Goal: Information Seeking & Learning: Learn about a topic

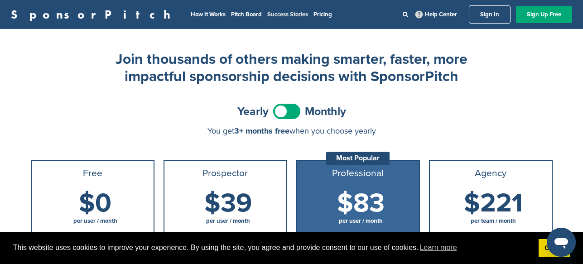
click at [267, 14] on link "Success Stories" at bounding box center [287, 14] width 41 height 7
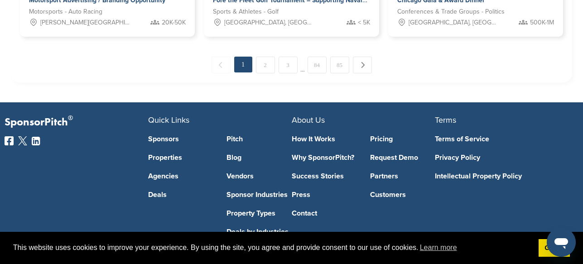
scroll to position [784, 0]
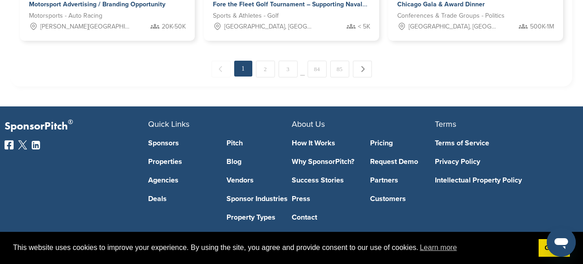
click at [326, 66] on div "← Previous 1 2 3 … 84 85 Next →" at bounding box center [291, 69] width 543 height 17
click at [336, 69] on link "85" at bounding box center [339, 69] width 19 height 17
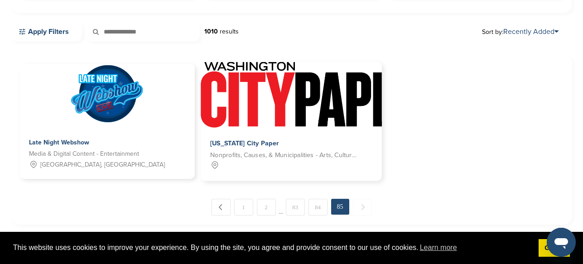
scroll to position [247, 0]
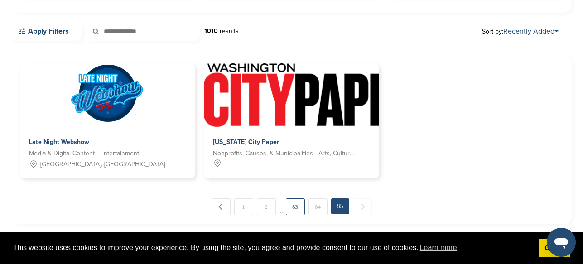
click at [291, 202] on link "83" at bounding box center [295, 207] width 19 height 17
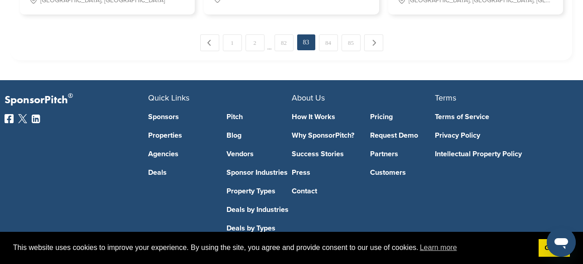
scroll to position [808, 0]
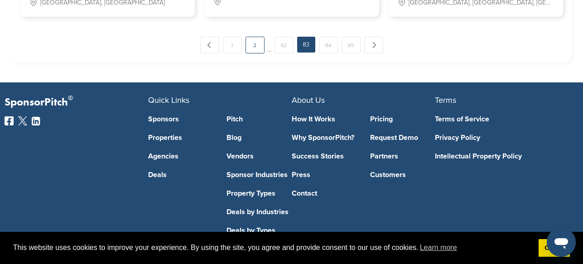
click at [262, 46] on link "2" at bounding box center [255, 45] width 19 height 17
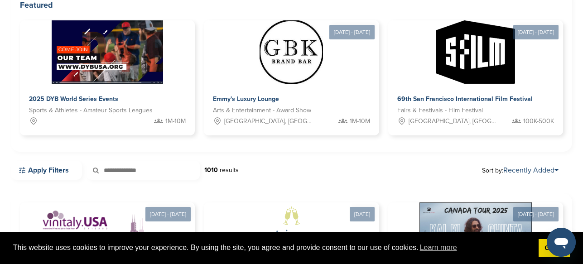
scroll to position [104, 0]
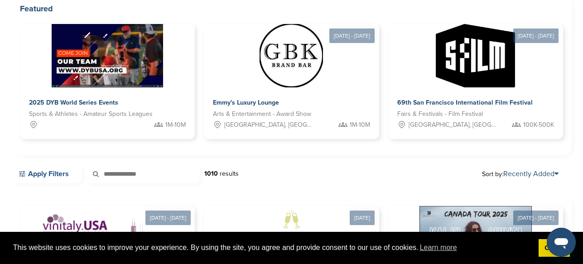
click at [57, 174] on link "Apply Filters" at bounding box center [46, 174] width 71 height 19
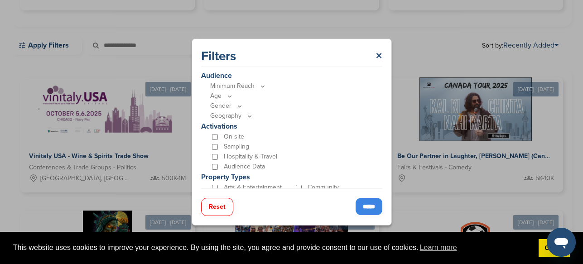
scroll to position [240, 0]
click at [263, 82] on icon at bounding box center [262, 84] width 7 height 8
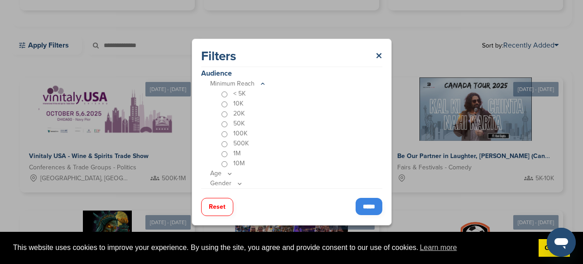
click at [228, 93] on div "< 5K" at bounding box center [298, 94] width 159 height 10
click at [363, 204] on input "*****" at bounding box center [369, 206] width 27 height 17
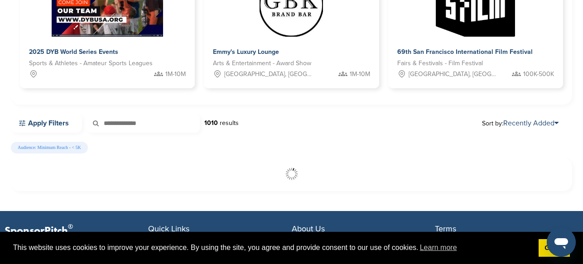
scroll to position [159, 0]
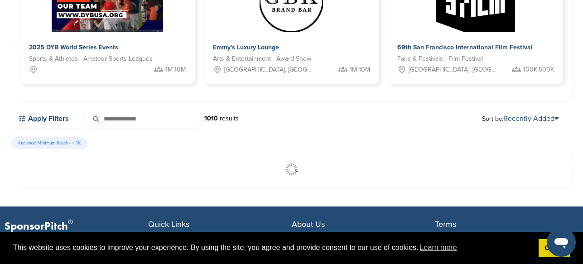
click at [108, 151] on div "Audience: Minimum Reach - < 5K" at bounding box center [290, 145] width 559 height 16
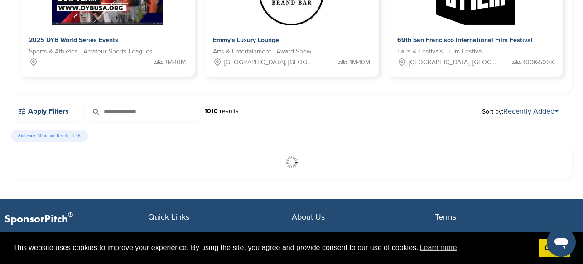
click at [227, 120] on div "Apply Filters 1010 results" at bounding box center [125, 111] width 228 height 19
click at [129, 112] on input "text" at bounding box center [143, 111] width 113 height 19
click at [89, 139] on div "Audience: Minimum Reach - < 5K" at bounding box center [290, 138] width 559 height 16
click at [503, 129] on div "Apply Filters 1010 results Sort by: Recently Added" at bounding box center [292, 116] width 562 height 28
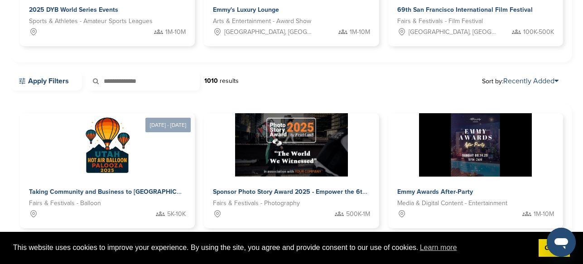
scroll to position [208, 0]
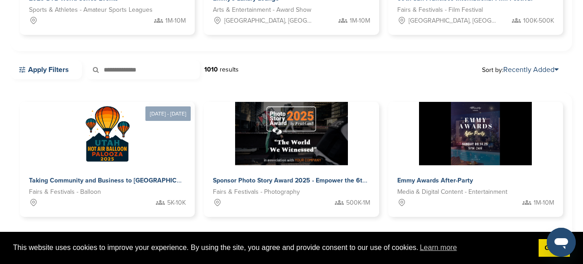
click at [124, 68] on input "text" at bounding box center [143, 69] width 113 height 19
click at [123, 69] on input "text" at bounding box center [143, 69] width 113 height 19
click at [45, 67] on link "Apply Filters" at bounding box center [46, 69] width 71 height 19
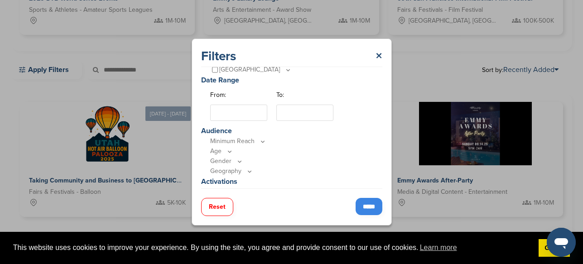
scroll to position [187, 0]
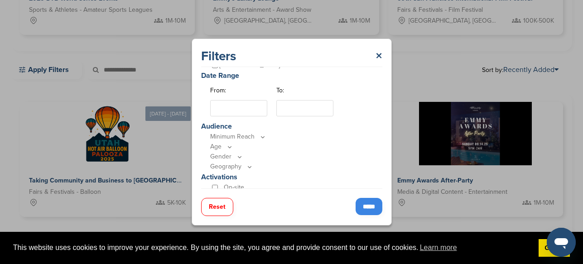
click at [235, 137] on p "Minimum Reach" at bounding box center [294, 137] width 168 height 10
click at [262, 137] on icon at bounding box center [262, 137] width 7 height 8
click at [240, 144] on p "< 5K" at bounding box center [239, 147] width 12 height 10
click at [365, 203] on input "*****" at bounding box center [369, 206] width 27 height 17
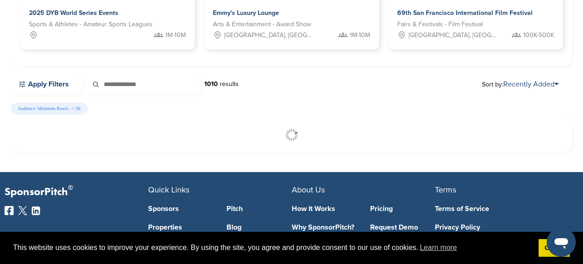
scroll to position [213, 0]
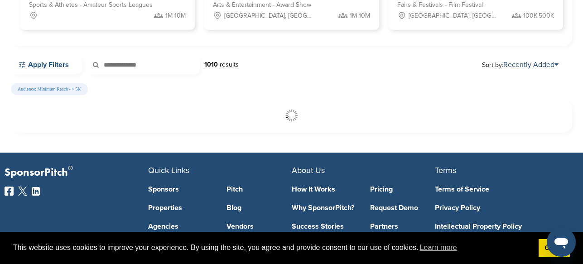
click at [62, 62] on link "Apply Filters" at bounding box center [46, 64] width 71 height 19
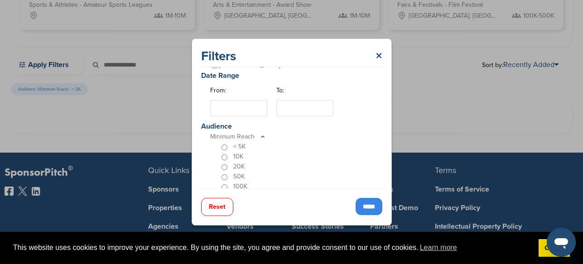
click at [375, 207] on input "*****" at bounding box center [369, 206] width 27 height 17
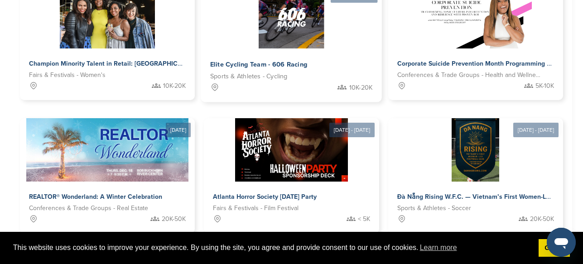
scroll to position [471, 0]
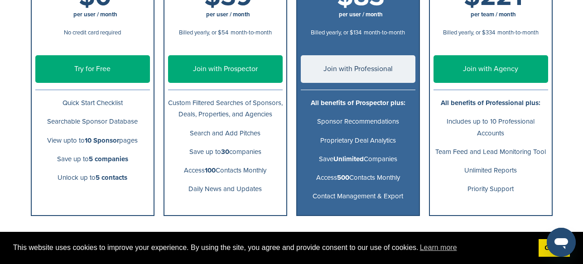
scroll to position [218, 0]
